Goal: Transaction & Acquisition: Purchase product/service

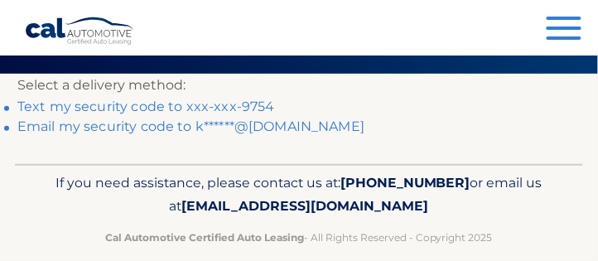
scroll to position [42, 0]
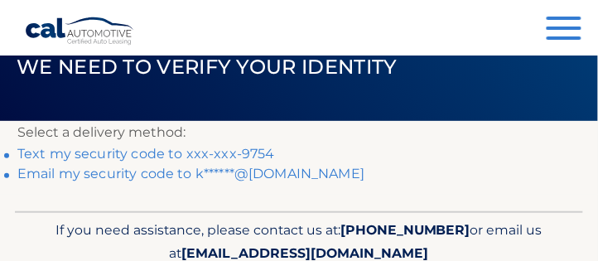
click at [36, 150] on link "Text my security code to xxx-xxx-9754" at bounding box center [145, 154] width 257 height 16
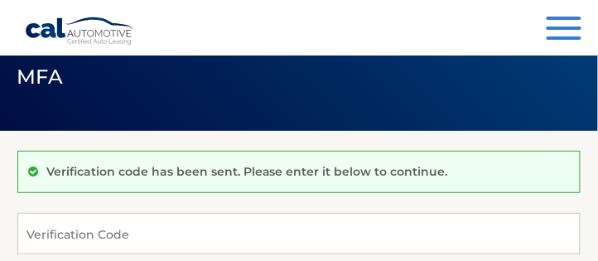
scroll to position [47, 0]
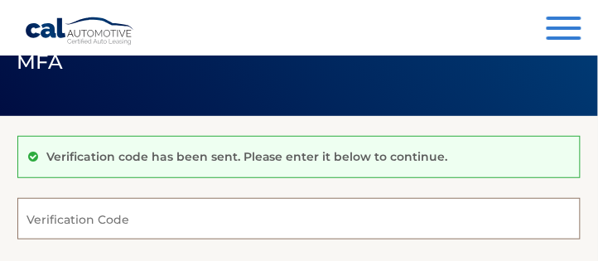
click at [42, 216] on input "Verification Code" at bounding box center [298, 218] width 563 height 41
click at [36, 214] on input "Verification Code" at bounding box center [298, 218] width 563 height 41
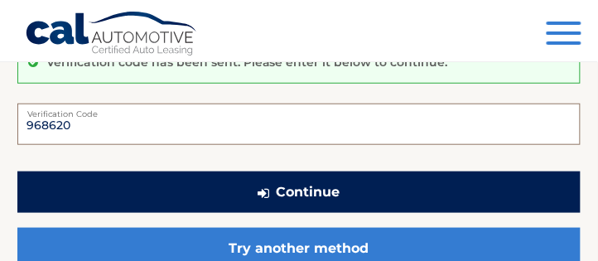
scroll to position [189, 0]
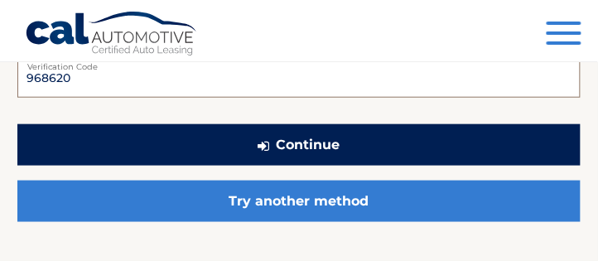
type input "968620"
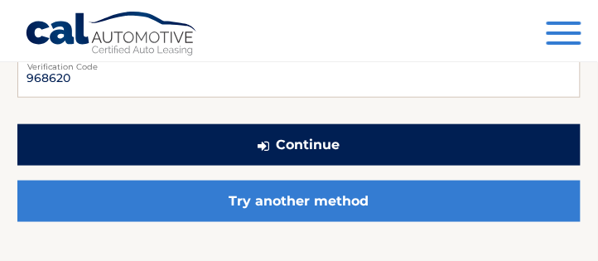
click at [325, 147] on button "Continue" at bounding box center [298, 144] width 563 height 41
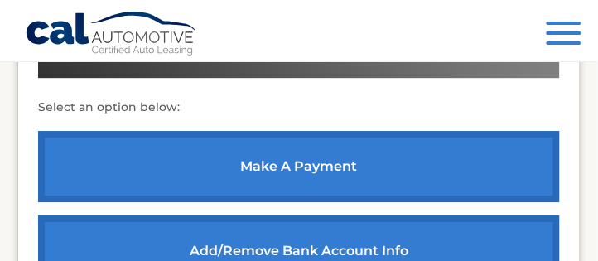
scroll to position [662, 0]
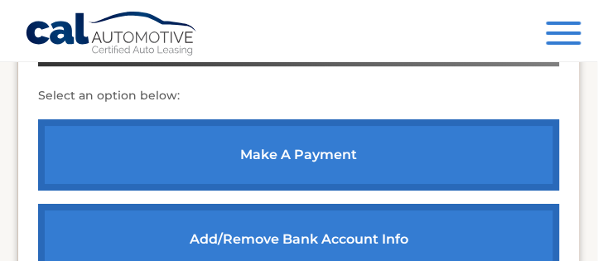
click at [298, 161] on link "make a payment" at bounding box center [299, 154] width 522 height 71
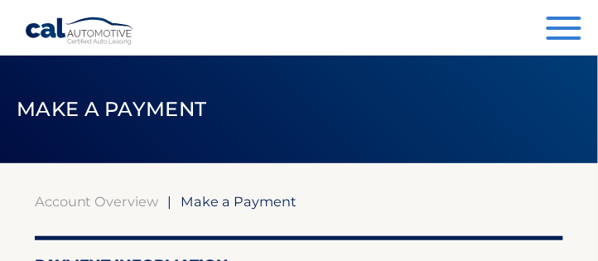
select select "N2ZkZGZhOWUtZmE3ZC00MDY0LThkNWItN2U2NzEwOThlYjNj"
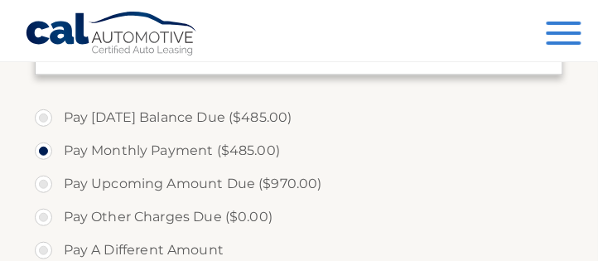
scroll to position [520, 0]
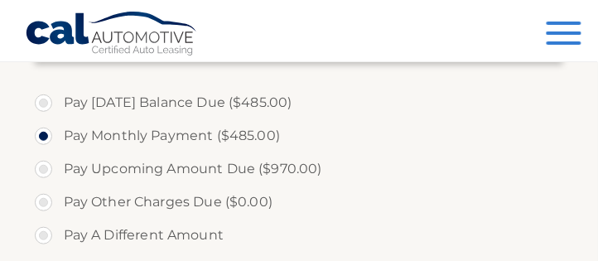
click at [46, 170] on label "Pay Upcoming Amount Due ($970.00)" at bounding box center [299, 168] width 529 height 33
click at [46, 170] on input "Pay Upcoming Amount Due ($970.00)" at bounding box center [49, 165] width 17 height 26
radio input "true"
type input "970.00"
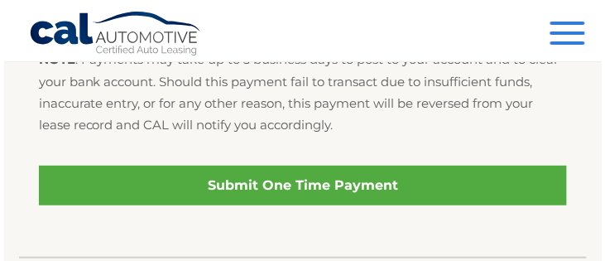
scroll to position [945, 0]
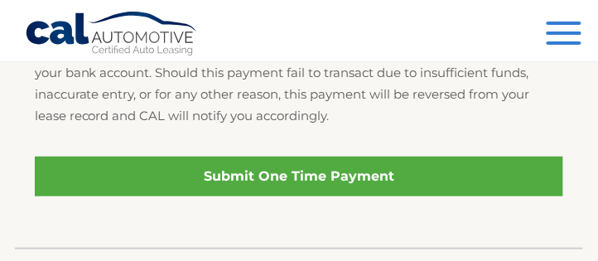
click at [267, 179] on link "Submit One Time Payment" at bounding box center [299, 176] width 529 height 40
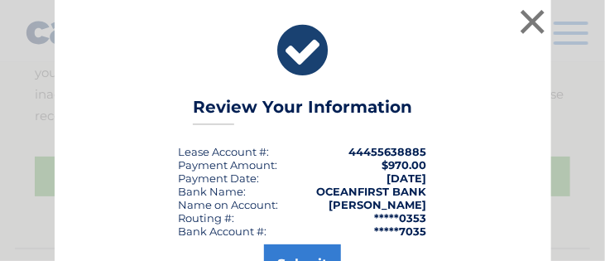
scroll to position [43, 0]
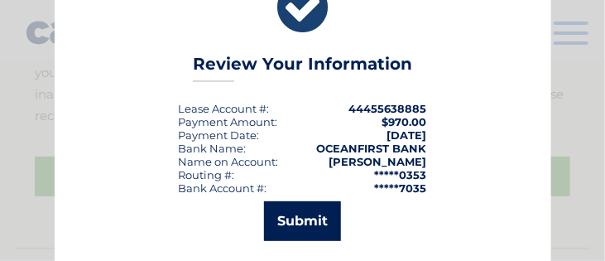
click at [302, 218] on button "Submit" at bounding box center [302, 221] width 77 height 40
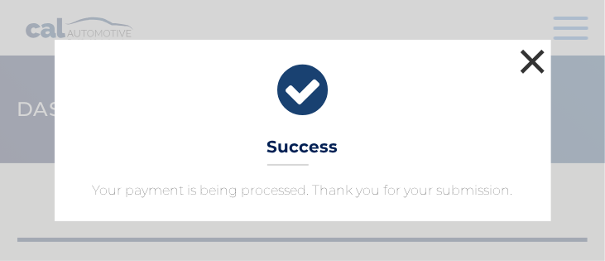
click at [540, 53] on button "×" at bounding box center [533, 61] width 33 height 33
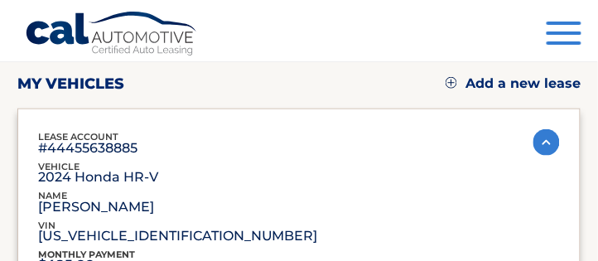
scroll to position [47, 0]
